Goal: Use online tool/utility: Utilize a website feature to perform a specific function

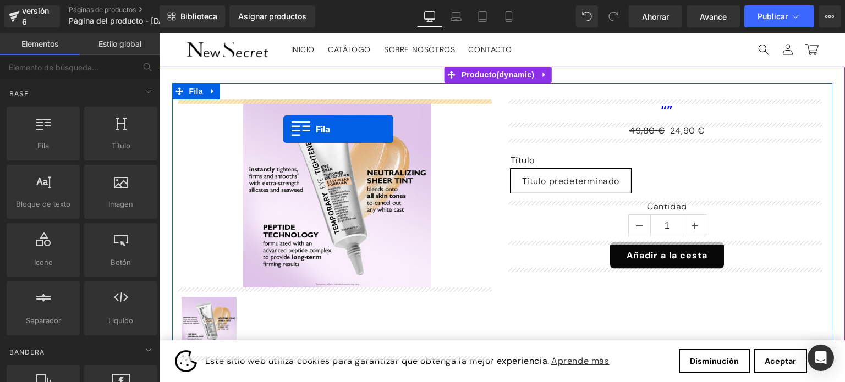
drag, startPoint x: 207, startPoint y: 169, endPoint x: 283, endPoint y: 129, distance: 85.9
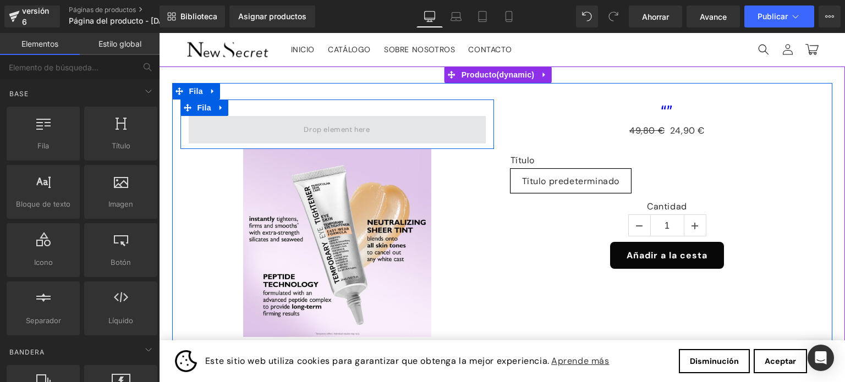
click at [313, 133] on span at bounding box center [337, 130] width 74 height 18
click at [321, 133] on span at bounding box center [337, 130] width 74 height 18
click at [324, 135] on span at bounding box center [337, 130] width 74 height 18
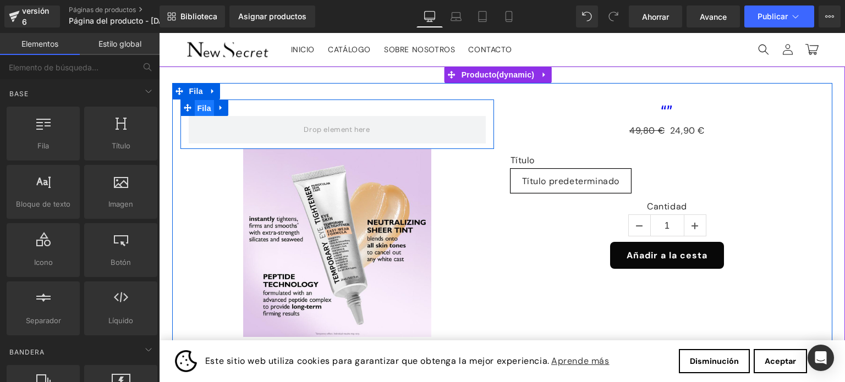
click at [199, 110] on font "Fila" at bounding box center [205, 108] width 14 height 9
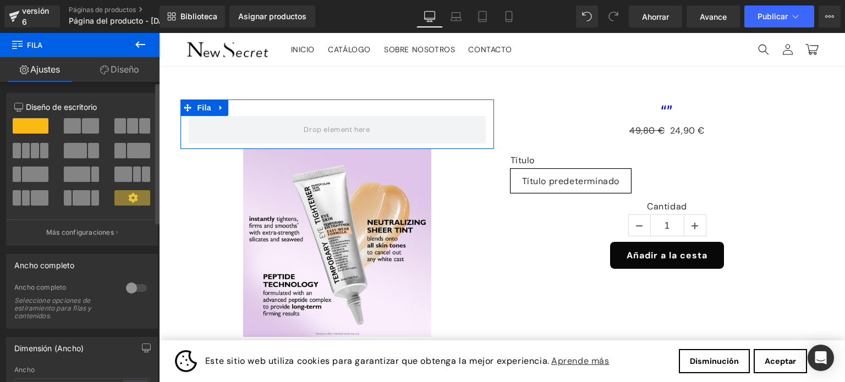
click at [88, 124] on span at bounding box center [90, 125] width 17 height 15
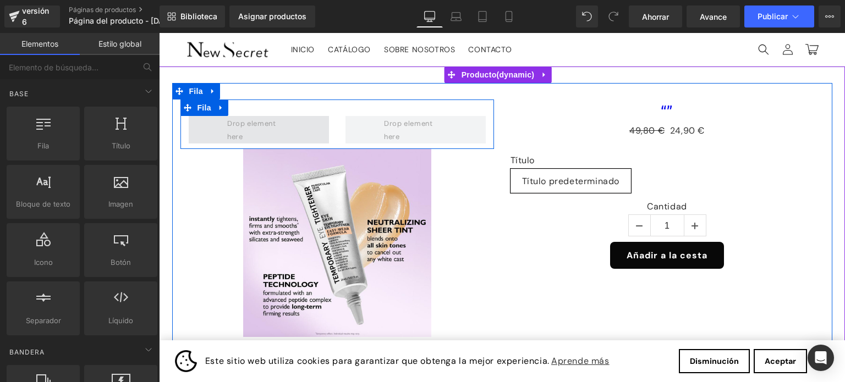
click at [264, 136] on span at bounding box center [258, 129] width 70 height 31
click at [262, 125] on span at bounding box center [258, 129] width 70 height 31
click at [267, 127] on span at bounding box center [258, 129] width 70 height 31
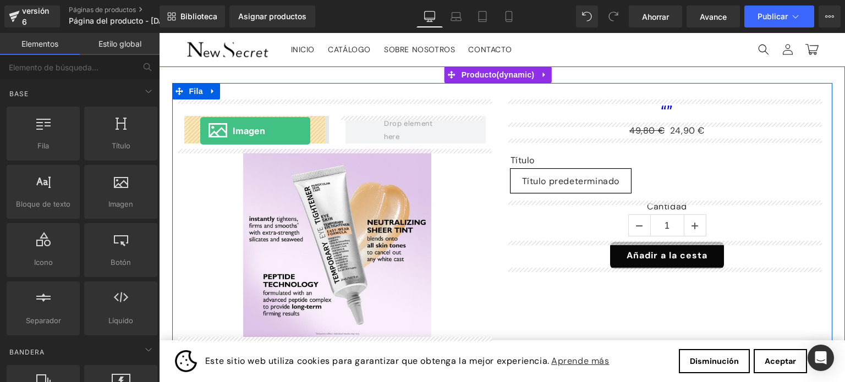
drag, startPoint x: 275, startPoint y: 225, endPoint x: 200, endPoint y: 131, distance: 120.2
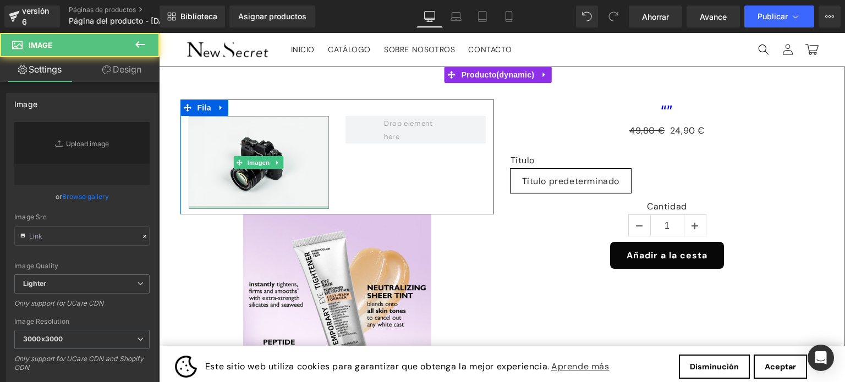
type input "//[DOMAIN_NAME][URL]"
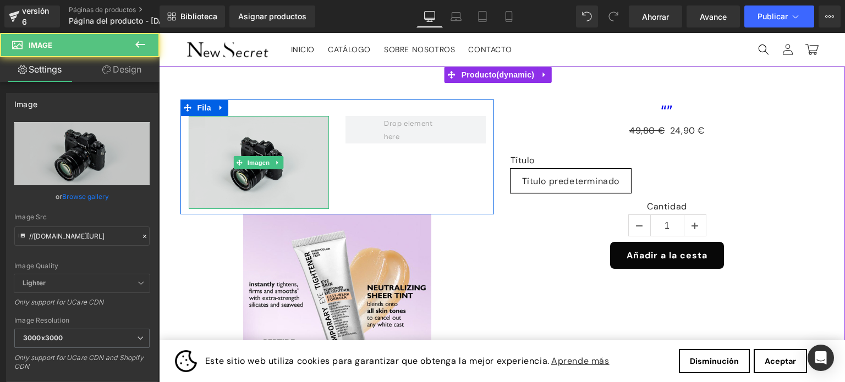
click at [264, 177] on img at bounding box center [259, 162] width 140 height 93
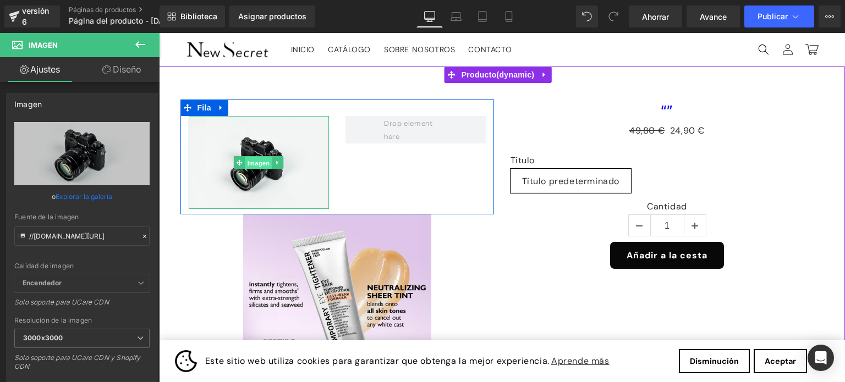
click at [251, 165] on font "Imagen" at bounding box center [259, 163] width 23 height 7
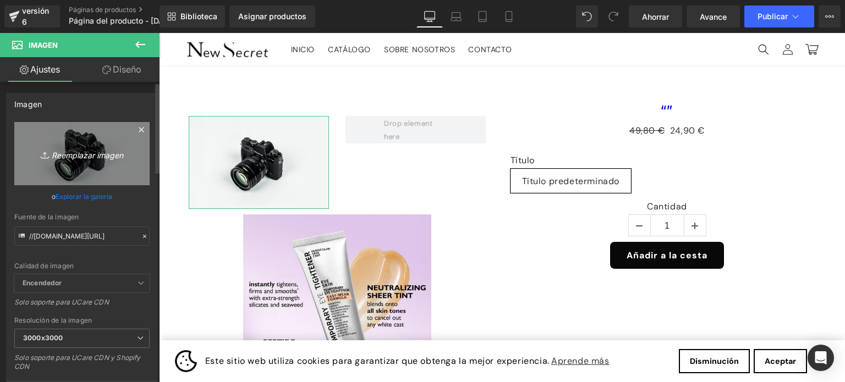
click at [82, 153] on font "Reemplazar imagen" at bounding box center [88, 154] width 72 height 9
type input "C:\fakepath\Agregar un título (4).jpg"
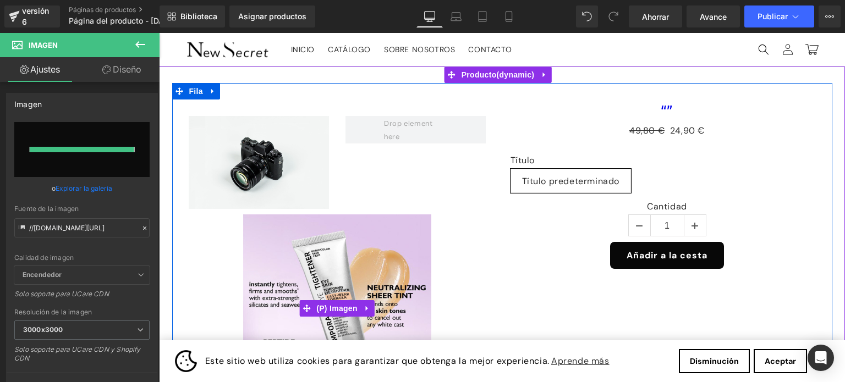
type input "[URL][DOMAIN_NAME]"
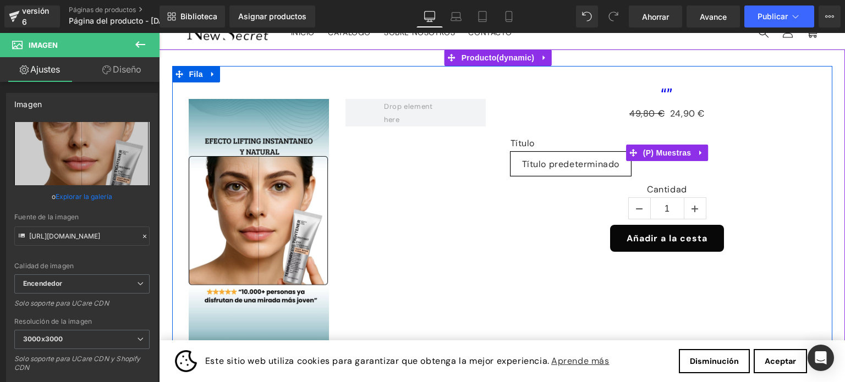
scroll to position [55, 0]
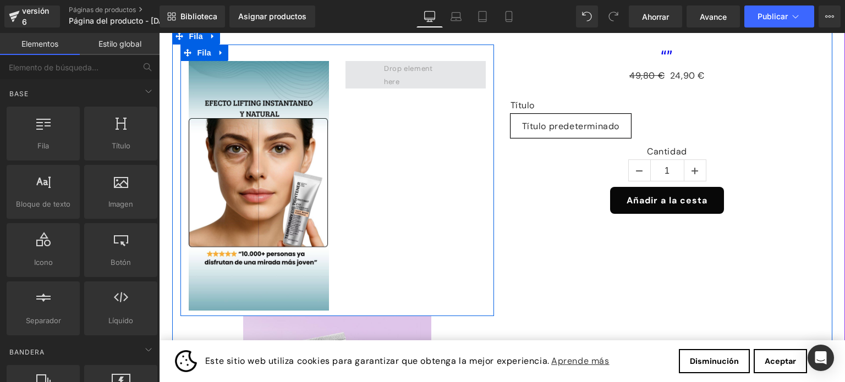
click at [402, 80] on span at bounding box center [415, 74] width 70 height 31
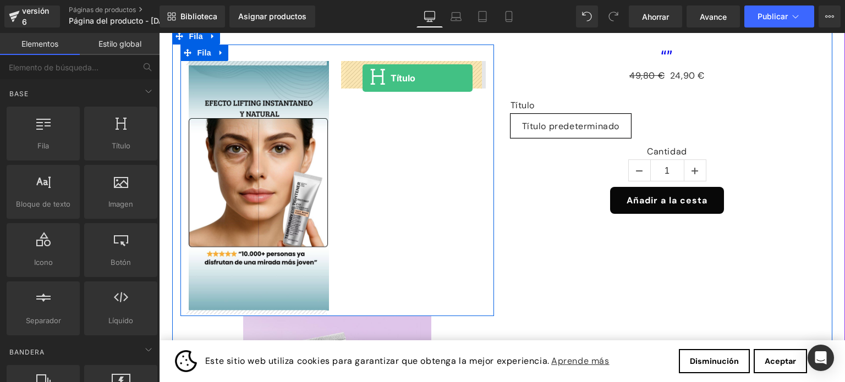
drag, startPoint x: 260, startPoint y: 174, endPoint x: 363, endPoint y: 78, distance: 141.3
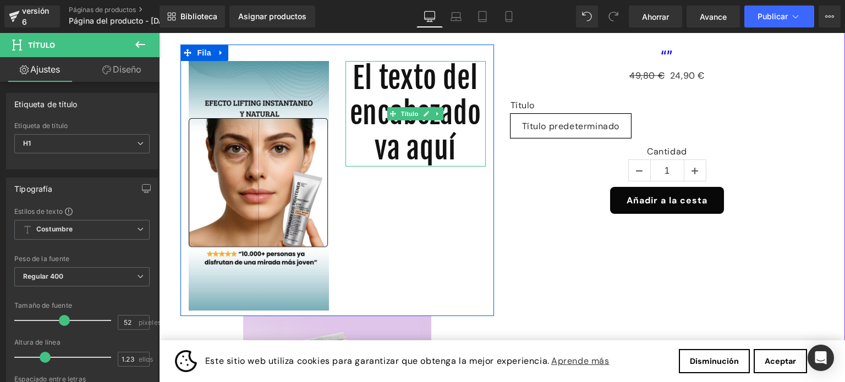
click at [422, 139] on font "El texto del encabezado va aquí" at bounding box center [415, 114] width 131 height 106
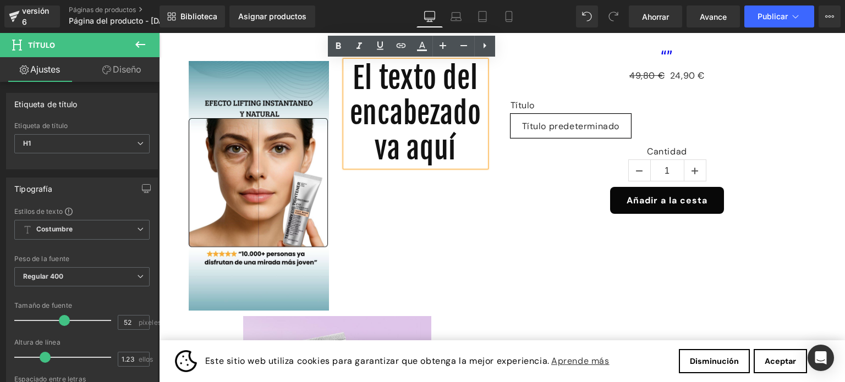
click at [474, 167] on font "El texto del encabezado va aquí" at bounding box center [415, 114] width 131 height 106
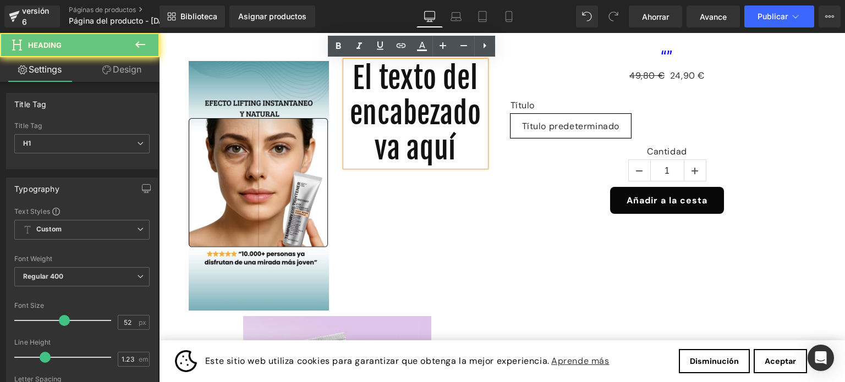
click at [474, 167] on font "El texto del encabezado va aquí" at bounding box center [415, 114] width 131 height 106
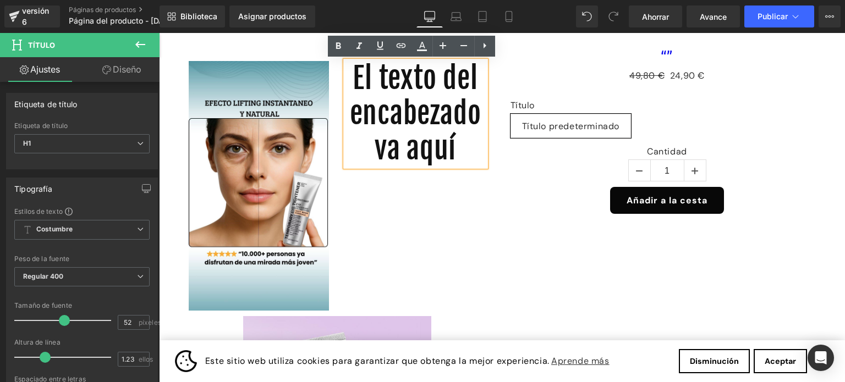
click at [397, 88] on font "El texto del encabezado va aquí" at bounding box center [415, 114] width 131 height 106
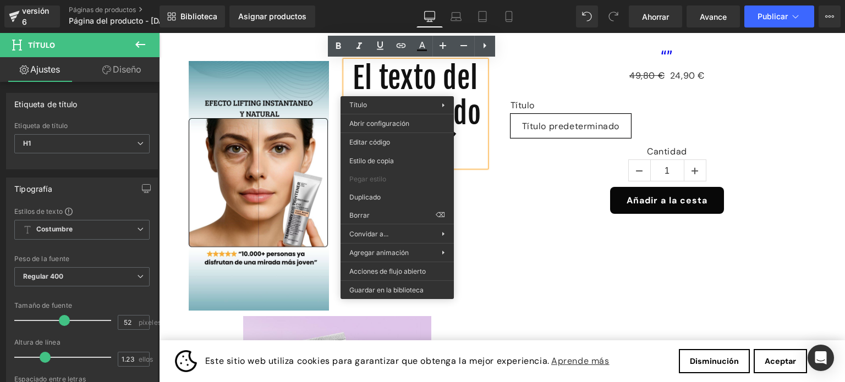
click at [464, 116] on h1 "El texto del encabezado va aquí" at bounding box center [416, 114] width 140 height 106
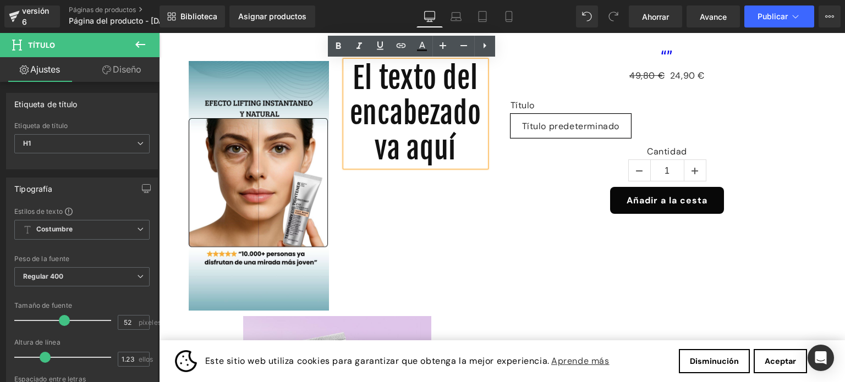
drag, startPoint x: 480, startPoint y: 184, endPoint x: 376, endPoint y: 60, distance: 162.4
click at [376, 61] on div "El texto del encabezado va aquí" at bounding box center [416, 114] width 140 height 106
click at [478, 167] on font "El texto del encabezado va aquí" at bounding box center [415, 114] width 131 height 106
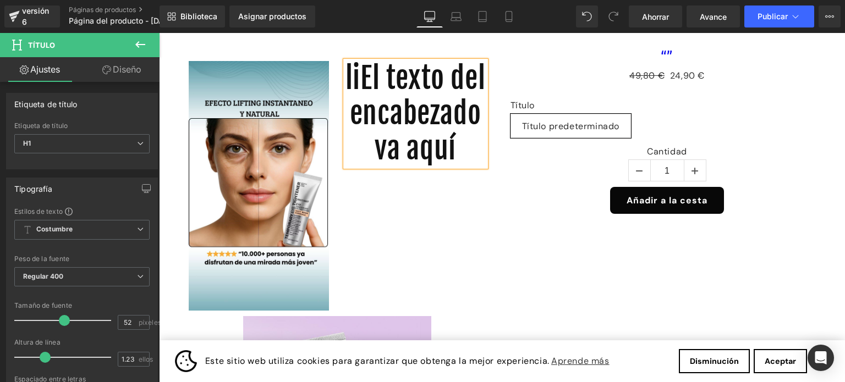
click at [389, 78] on font "liEl texto del encabezado va aquí" at bounding box center [416, 114] width 140 height 106
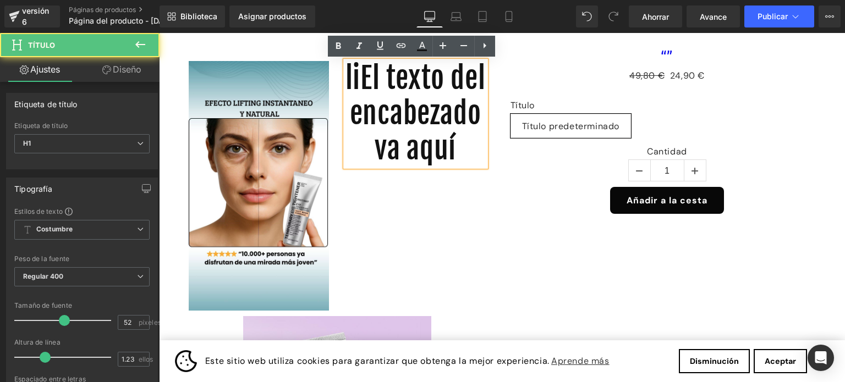
click at [393, 79] on font "liEl texto del encabezado va aquí" at bounding box center [416, 114] width 140 height 106
